Goal: Task Accomplishment & Management: Complete application form

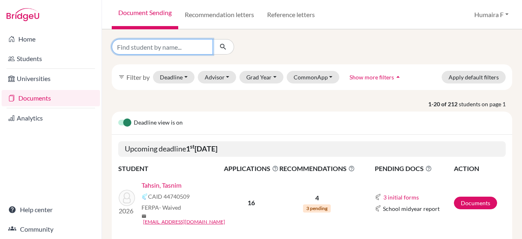
click at [178, 46] on input "Find student by name..." at bounding box center [162, 46] width 101 height 15
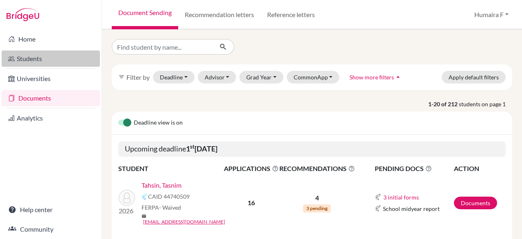
click at [46, 57] on link "Students" at bounding box center [51, 59] width 98 height 16
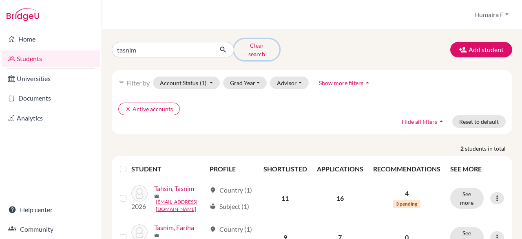
click at [258, 46] on button "Clear search" at bounding box center [256, 49] width 45 height 21
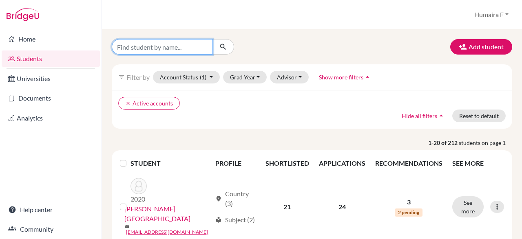
click at [149, 50] on input "Find student by name..." at bounding box center [162, 46] width 101 height 15
type input "maimuna"
click button "submit" at bounding box center [223, 46] width 22 height 15
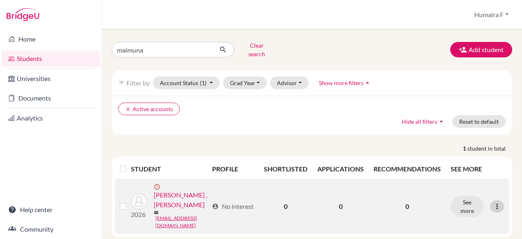
click at [494, 202] on icon at bounding box center [497, 206] width 8 height 8
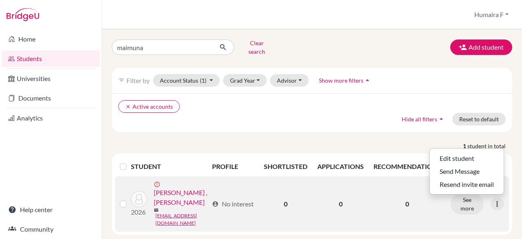
scroll to position [4, 0]
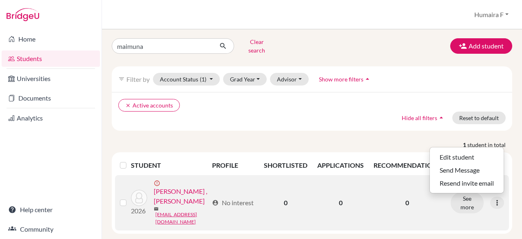
click at [198, 187] on link "[PERSON_NAME] , [PERSON_NAME]" at bounding box center [181, 197] width 55 height 20
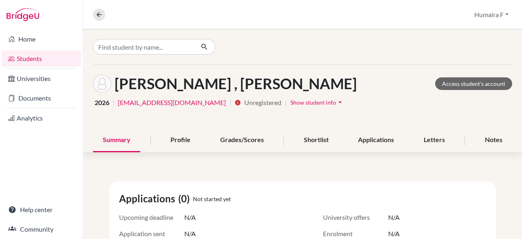
click at [336, 102] on icon "arrow_drop_down" at bounding box center [340, 102] width 8 height 8
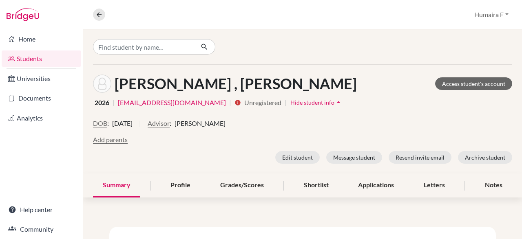
click at [334, 102] on icon "arrow_drop_up" at bounding box center [338, 102] width 8 height 8
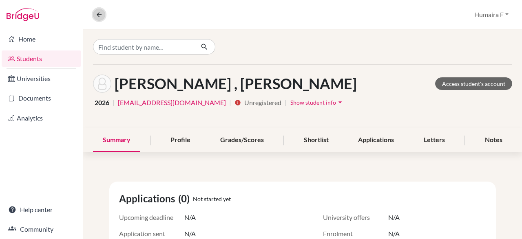
click at [98, 13] on icon at bounding box center [98, 14] width 7 height 7
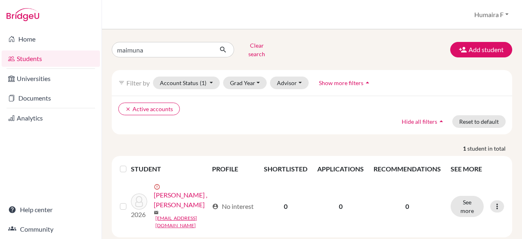
scroll to position [4, 0]
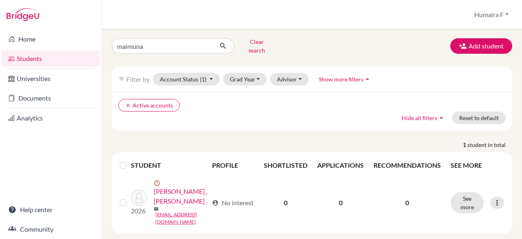
click at [461, 162] on th "SEE MORE" at bounding box center [476, 166] width 63 height 20
click at [460, 158] on th "SEE MORE" at bounding box center [476, 166] width 63 height 20
click at [471, 158] on th "SEE MORE" at bounding box center [476, 166] width 63 height 20
click at [459, 161] on th "SEE MORE" at bounding box center [476, 166] width 63 height 20
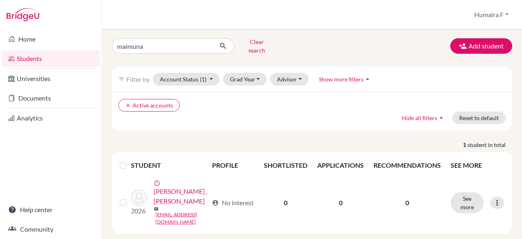
click at [414, 158] on th "RECOMMENDATIONS" at bounding box center [406, 166] width 77 height 20
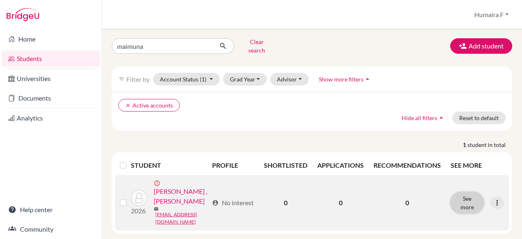
click at [462, 194] on button "See more" at bounding box center [466, 202] width 33 height 21
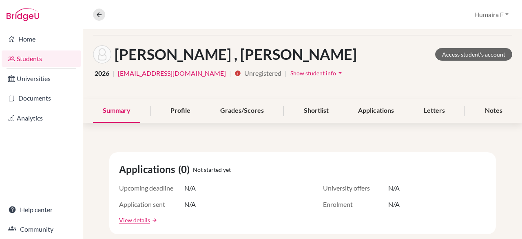
scroll to position [47, 0]
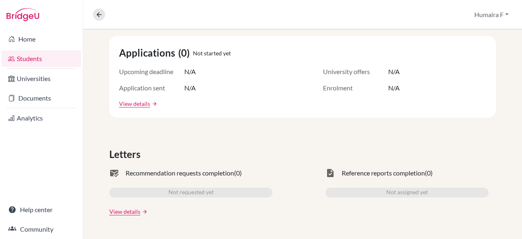
scroll to position [0, 0]
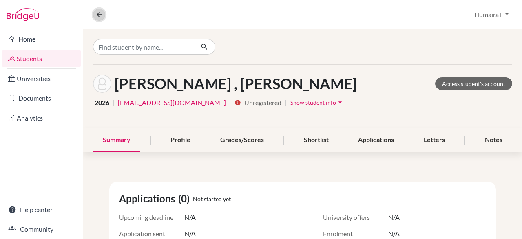
click at [101, 16] on icon at bounding box center [98, 14] width 7 height 7
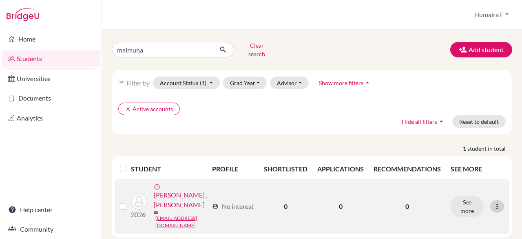
click at [495, 202] on icon at bounding box center [497, 206] width 8 height 8
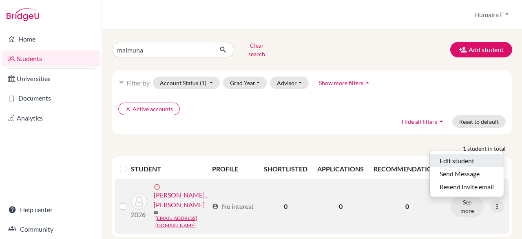
click at [483, 156] on button "Edit student" at bounding box center [466, 160] width 74 height 13
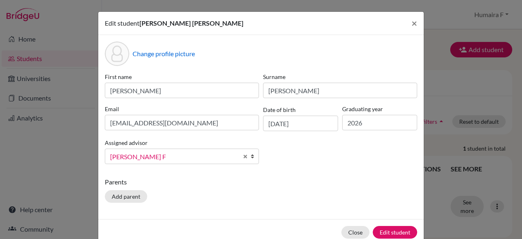
scroll to position [17, 0]
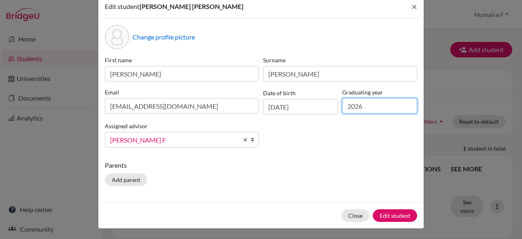
drag, startPoint x: 370, startPoint y: 103, endPoint x: 332, endPoint y: 105, distance: 37.9
click at [342, 105] on input "2026" at bounding box center [379, 105] width 75 height 15
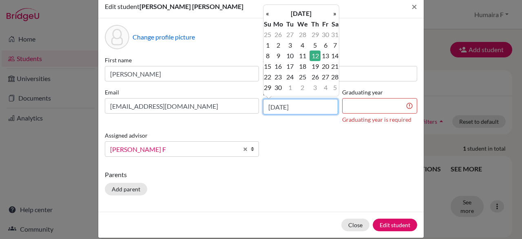
drag, startPoint x: 307, startPoint y: 104, endPoint x: 257, endPoint y: 108, distance: 49.9
click at [263, 108] on input "12/06/2008" at bounding box center [300, 106] width 75 height 15
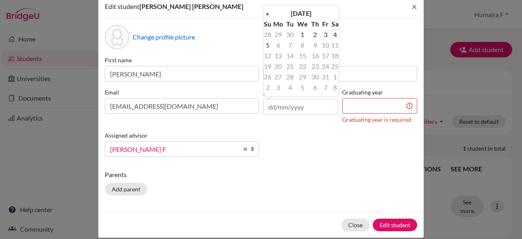
click at [469, 92] on div "Edit student Maimuna Rahman Ahona × Change profile picture First name Maimuna R…" at bounding box center [261, 119] width 522 height 239
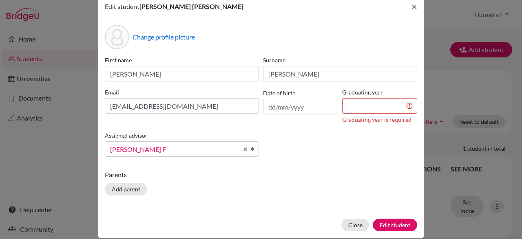
click at [310, 150] on div "First name Maimuna Rahman Surname Ahona Email ahona8192@gmail.com Date of birth…" at bounding box center [261, 110] width 316 height 108
click at [393, 224] on button "Edit student" at bounding box center [394, 225] width 44 height 13
click at [412, 5] on span "×" at bounding box center [414, 6] width 6 height 12
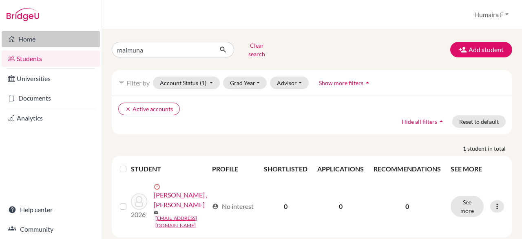
click at [33, 40] on link "Home" at bounding box center [51, 39] width 98 height 16
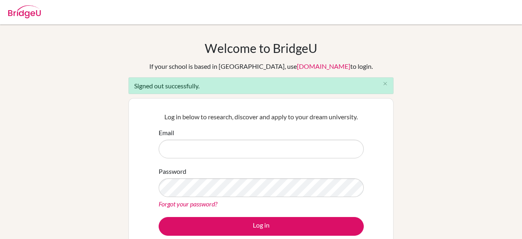
click at [224, 148] on input "Email" at bounding box center [260, 149] width 205 height 19
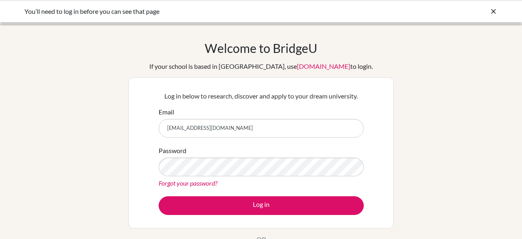
type input "[EMAIL_ADDRESS][DOMAIN_NAME]"
click at [158, 196] on button "Log in" at bounding box center [260, 205] width 205 height 19
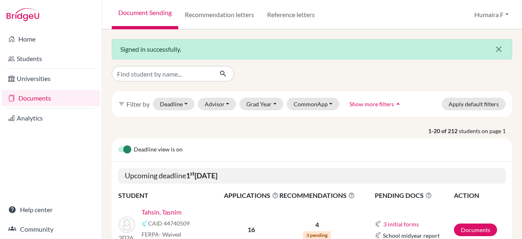
click at [499, 49] on icon "close" at bounding box center [498, 49] width 10 height 10
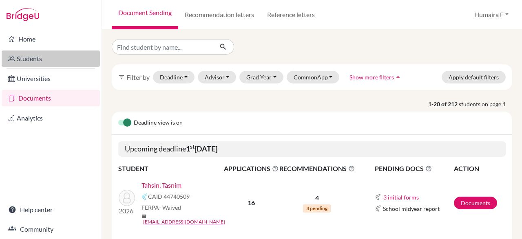
click at [35, 53] on link "Students" at bounding box center [51, 59] width 98 height 16
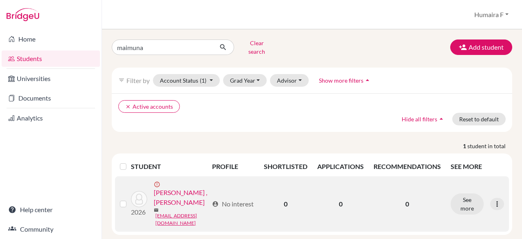
scroll to position [4, 0]
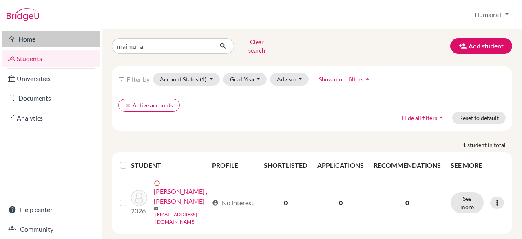
click at [34, 42] on link "Home" at bounding box center [51, 39] width 98 height 16
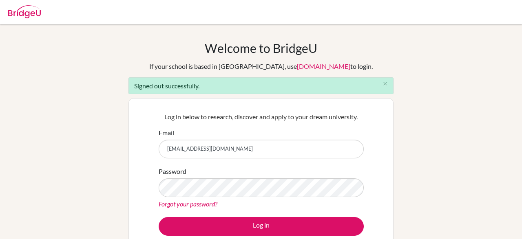
type input "[EMAIL_ADDRESS][DOMAIN_NAME]"
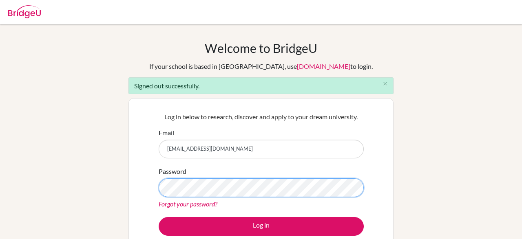
click at [158, 217] on button "Log in" at bounding box center [260, 226] width 205 height 19
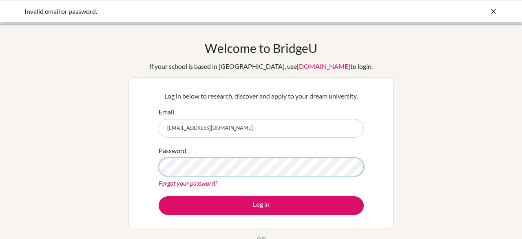
click at [158, 196] on button "Log in" at bounding box center [260, 205] width 205 height 19
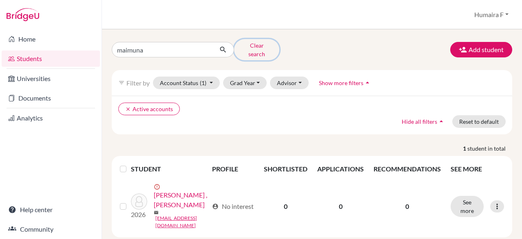
click at [251, 50] on button "Clear search" at bounding box center [256, 49] width 45 height 21
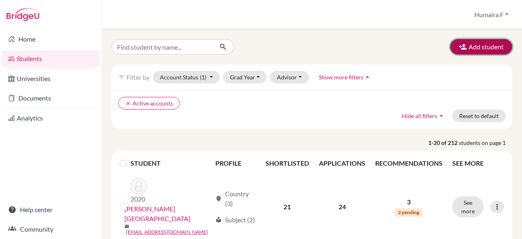
click at [475, 48] on button "Add student" at bounding box center [481, 46] width 62 height 15
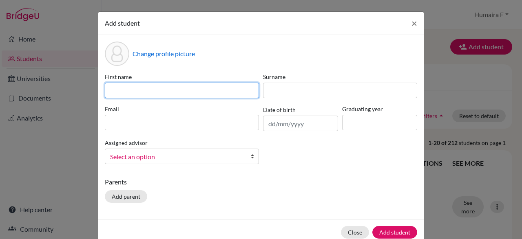
click at [178, 93] on input at bounding box center [182, 90] width 154 height 15
paste input "KAZI MD"
type input "KAZI MD"
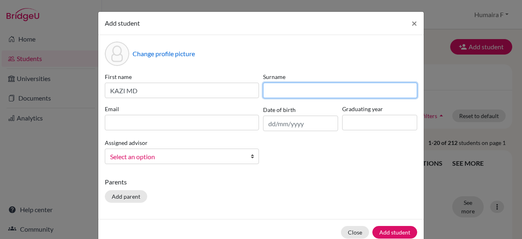
click at [277, 93] on input at bounding box center [340, 90] width 154 height 15
paste input "TAHMIN"
type input "TAHMIN"
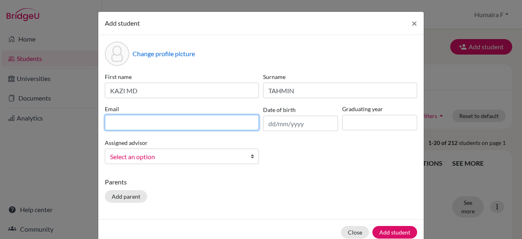
click at [165, 122] on input at bounding box center [182, 122] width 154 height 15
paste input "[EMAIL_ADDRESS][DOMAIN_NAME]"
type input "[EMAIL_ADDRESS][DOMAIN_NAME]"
